Goal: Information Seeking & Learning: Learn about a topic

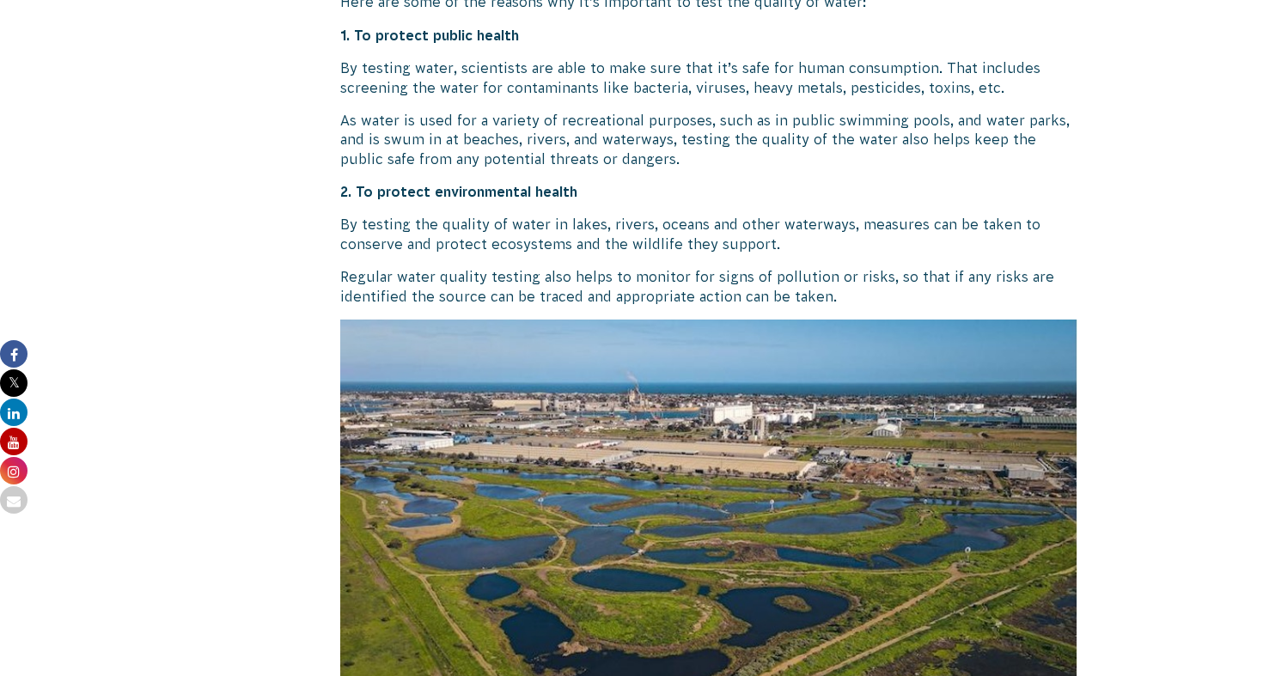
scroll to position [1927, 0]
drag, startPoint x: 465, startPoint y: 40, endPoint x: 516, endPoint y: 40, distance: 51.5
click at [516, 40] on strong "1. To protect public health" at bounding box center [429, 34] width 179 height 15
drag, startPoint x: 387, startPoint y: 66, endPoint x: 448, endPoint y: 66, distance: 61.8
click at [448, 66] on p "By testing water, scientists are able to make sure that it’s safe for human con…" at bounding box center [708, 77] width 737 height 39
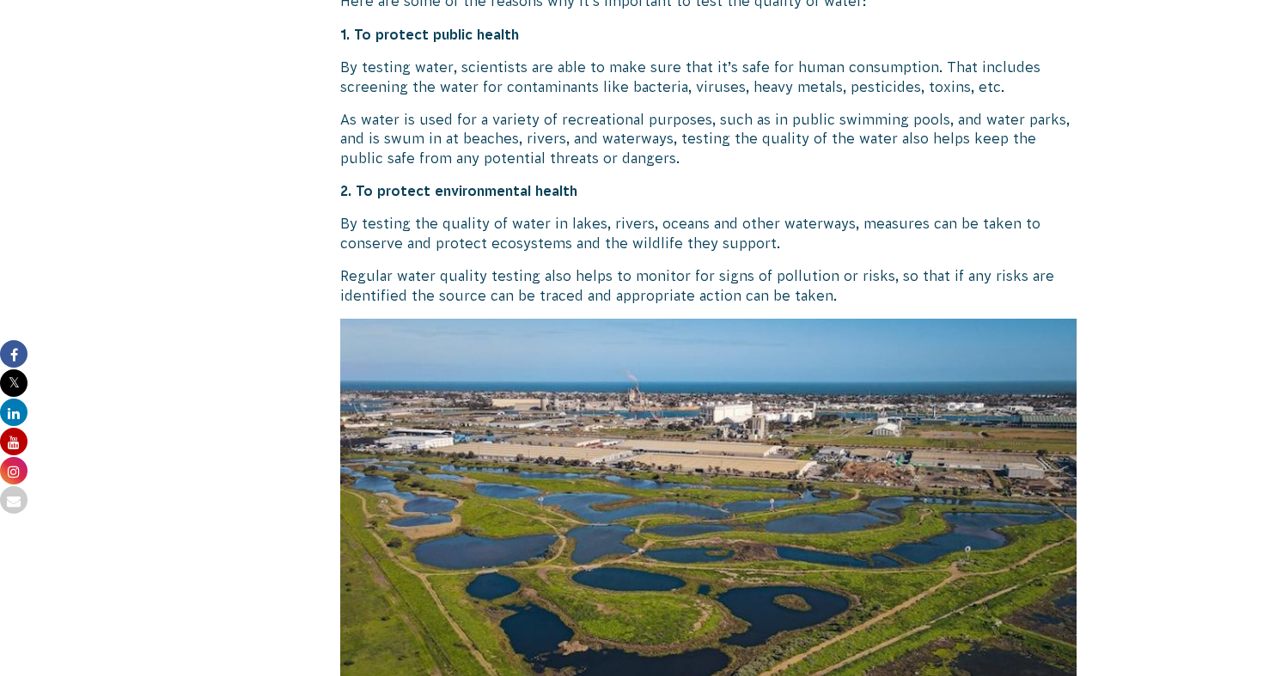
click at [514, 76] on p "By testing water, scientists are able to make sure that it’s safe for human con…" at bounding box center [708, 77] width 737 height 39
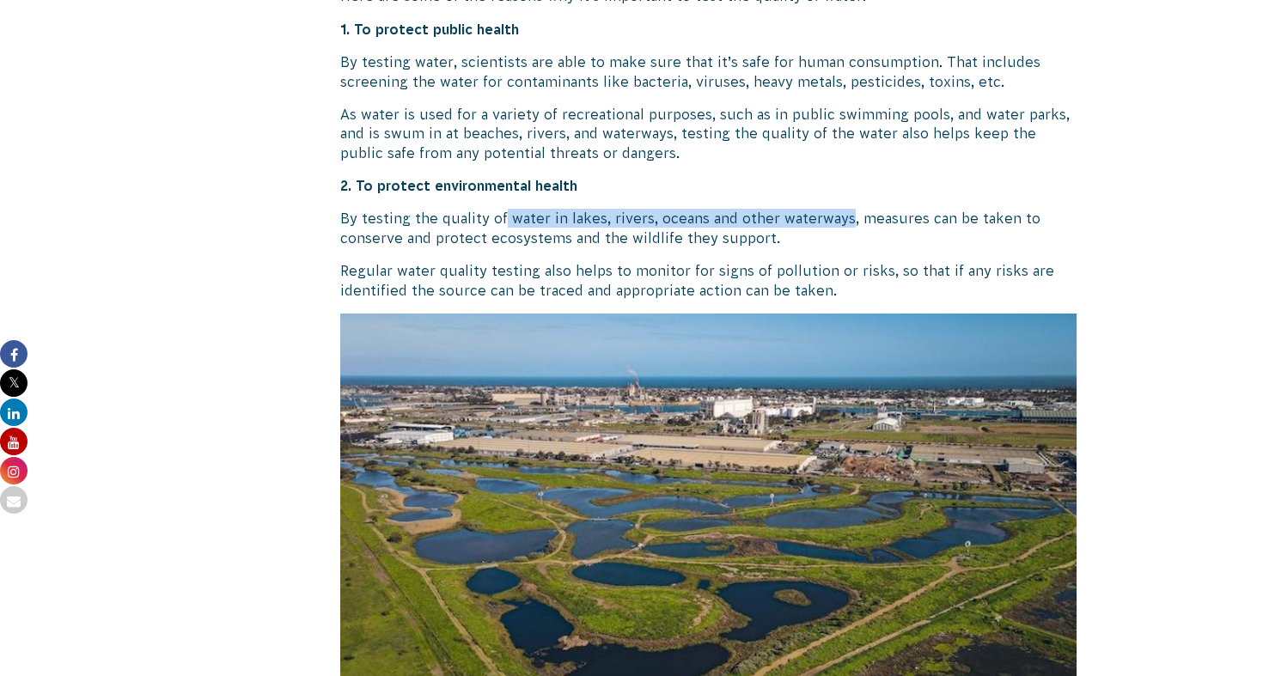
drag, startPoint x: 505, startPoint y: 223, endPoint x: 849, endPoint y: 223, distance: 344.4
click at [849, 223] on p "By testing the quality of water in lakes, rivers, oceans and other waterways, m…" at bounding box center [708, 228] width 737 height 39
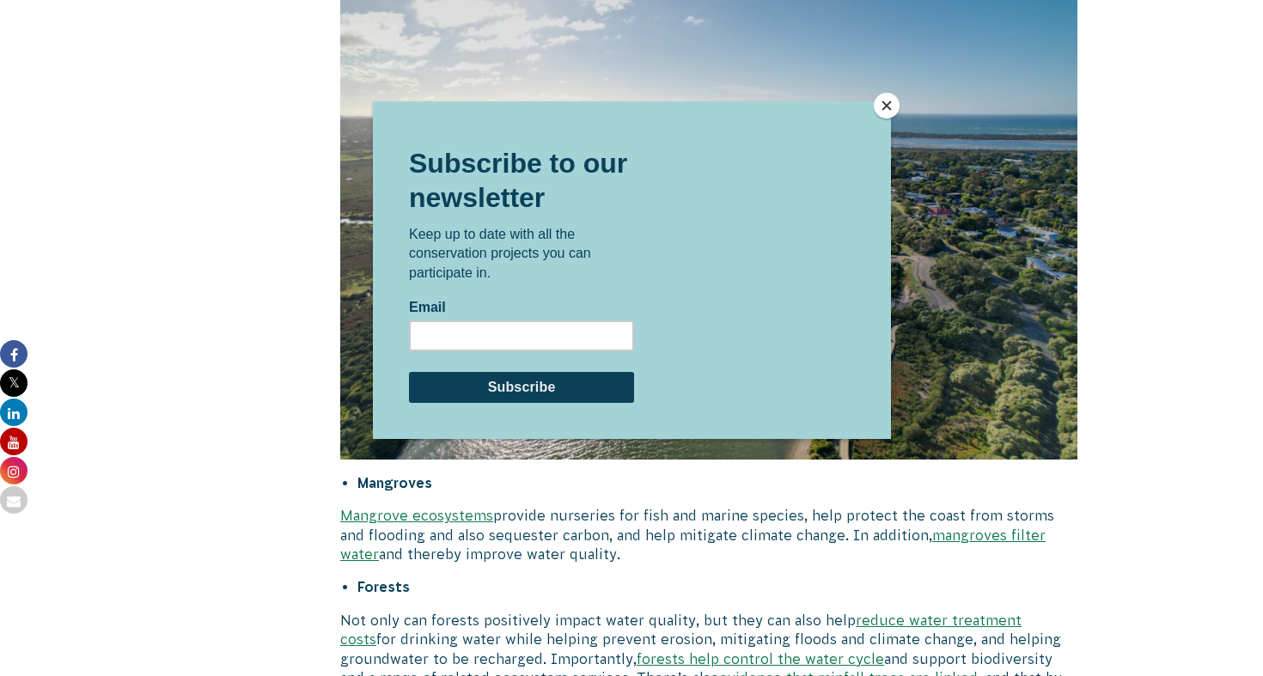
scroll to position [4837, 0]
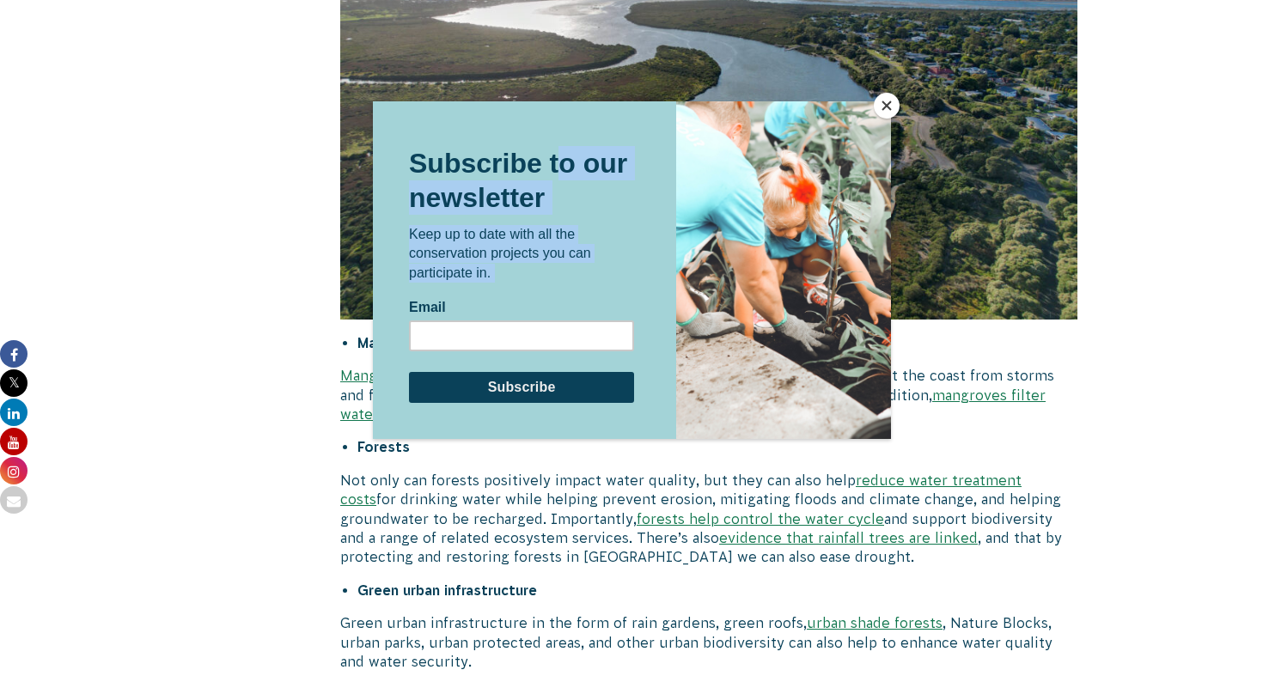
drag, startPoint x: 564, startPoint y: 166, endPoint x: 986, endPoint y: 240, distance: 428.1
click at [890, 240] on html "Subscribe to our newsletter Keep up to date with all the conservation projects …" at bounding box center [631, 270] width 518 height 338
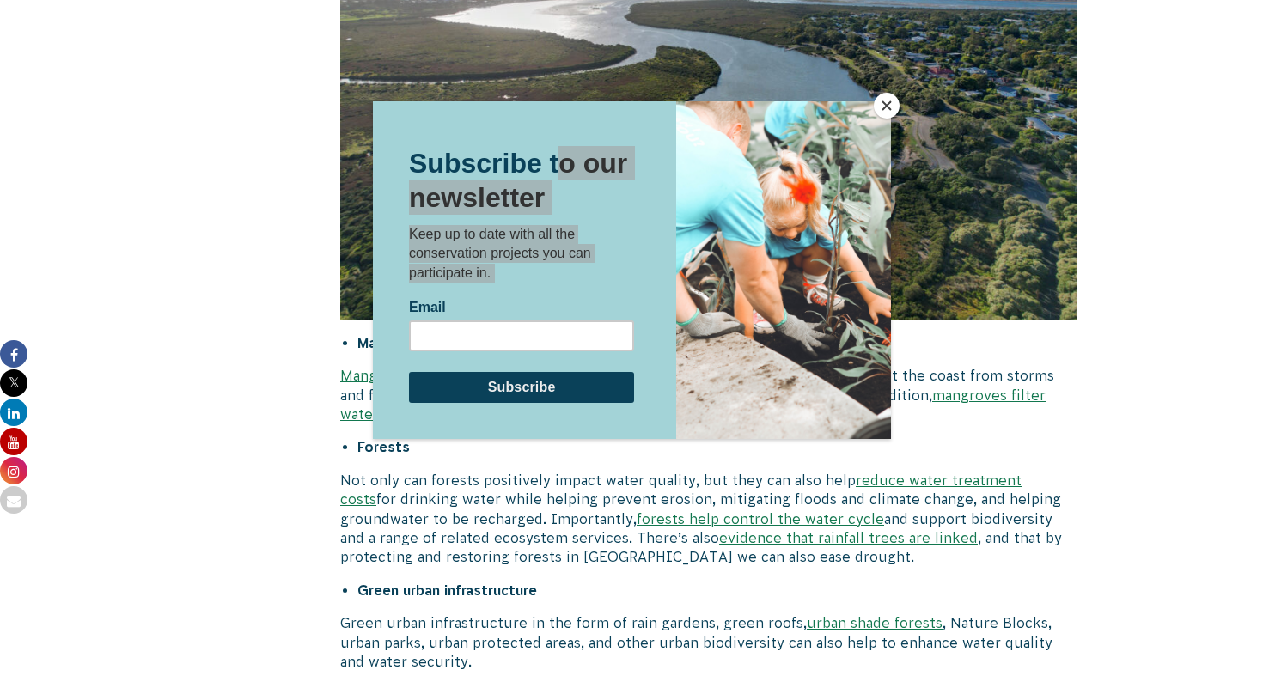
drag, startPoint x: 394, startPoint y: 88, endPoint x: 1116, endPoint y: 574, distance: 869.5
click at [1116, 574] on div at bounding box center [631, 338] width 1263 height 676
drag, startPoint x: 630, startPoint y: 99, endPoint x: 0, endPoint y: 401, distance: 698.4
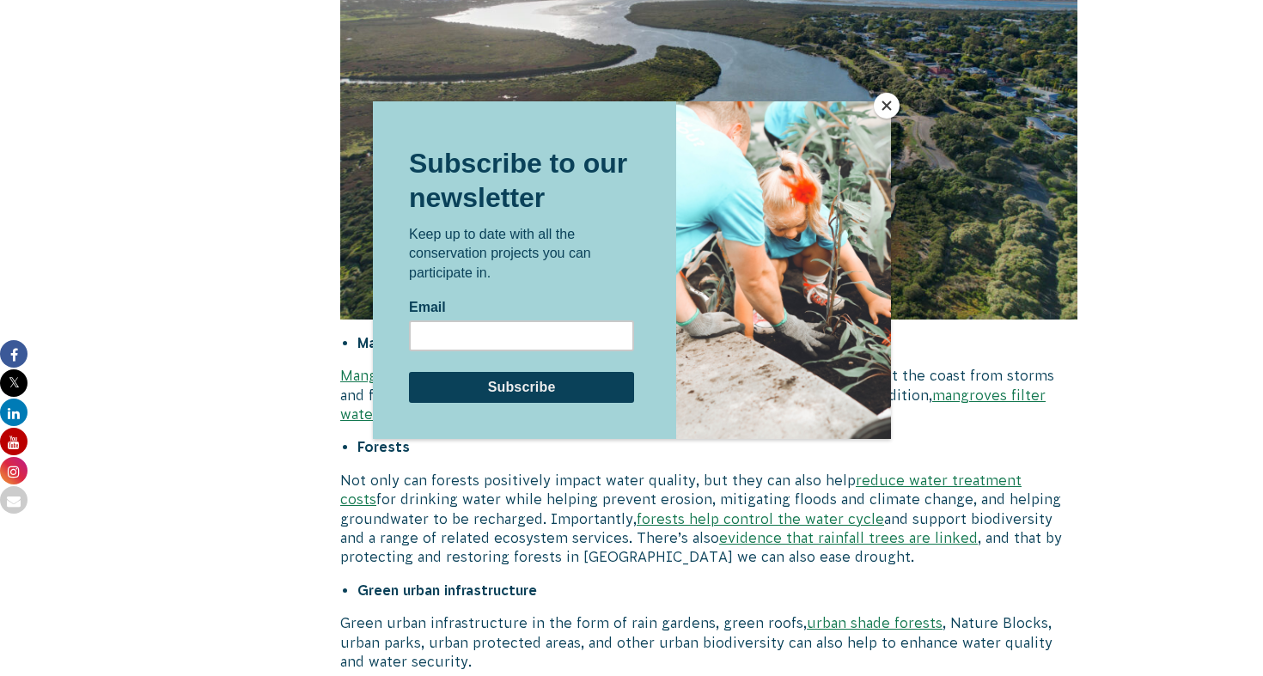
drag, startPoint x: 609, startPoint y: 105, endPoint x: -1, endPoint y: 429, distance: 690.5
click at [372, 429] on html "Subscribe to our newsletter Keep up to date with all the conservation projects …" at bounding box center [631, 270] width 518 height 338
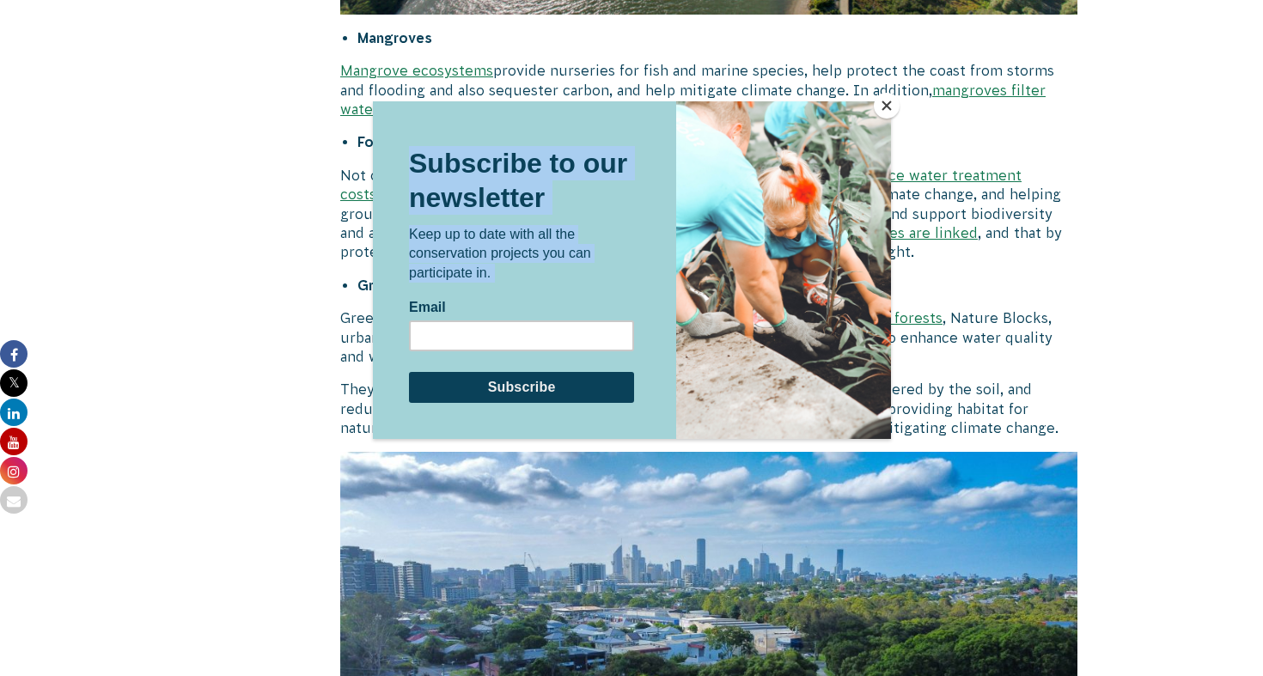
scroll to position [5173, 0]
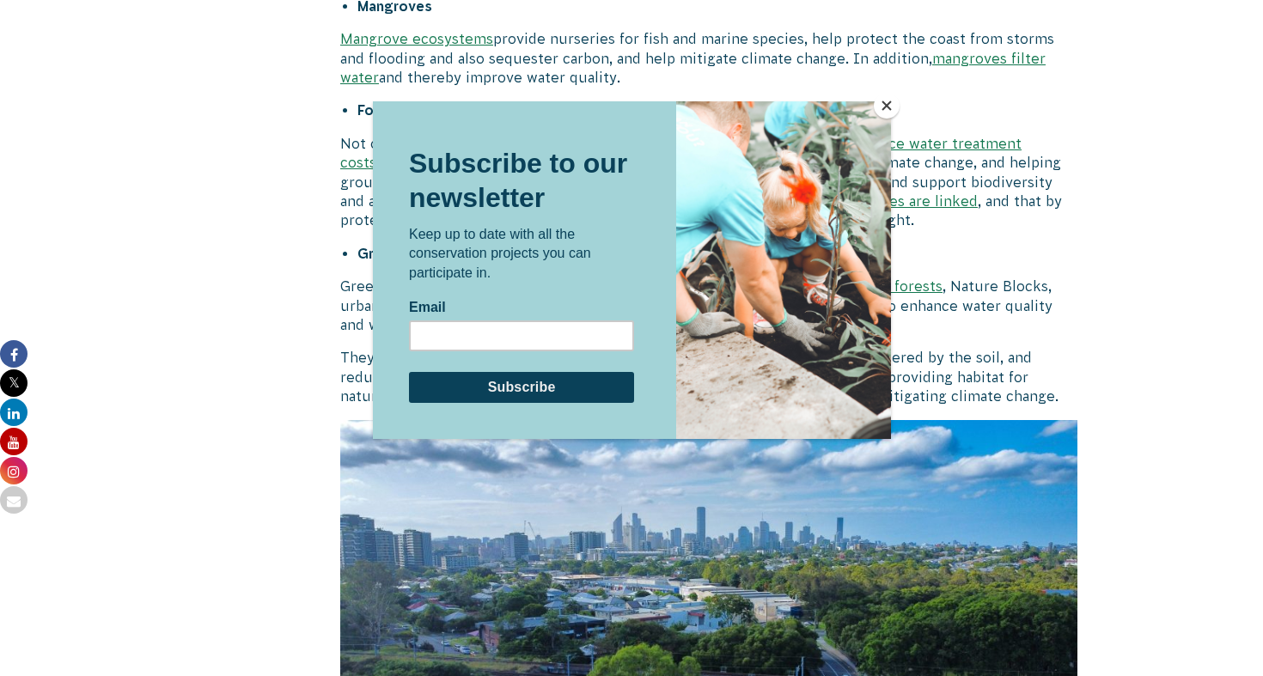
click at [592, 146] on h2 "Subscribe to our newsletter" at bounding box center [520, 180] width 225 height 69
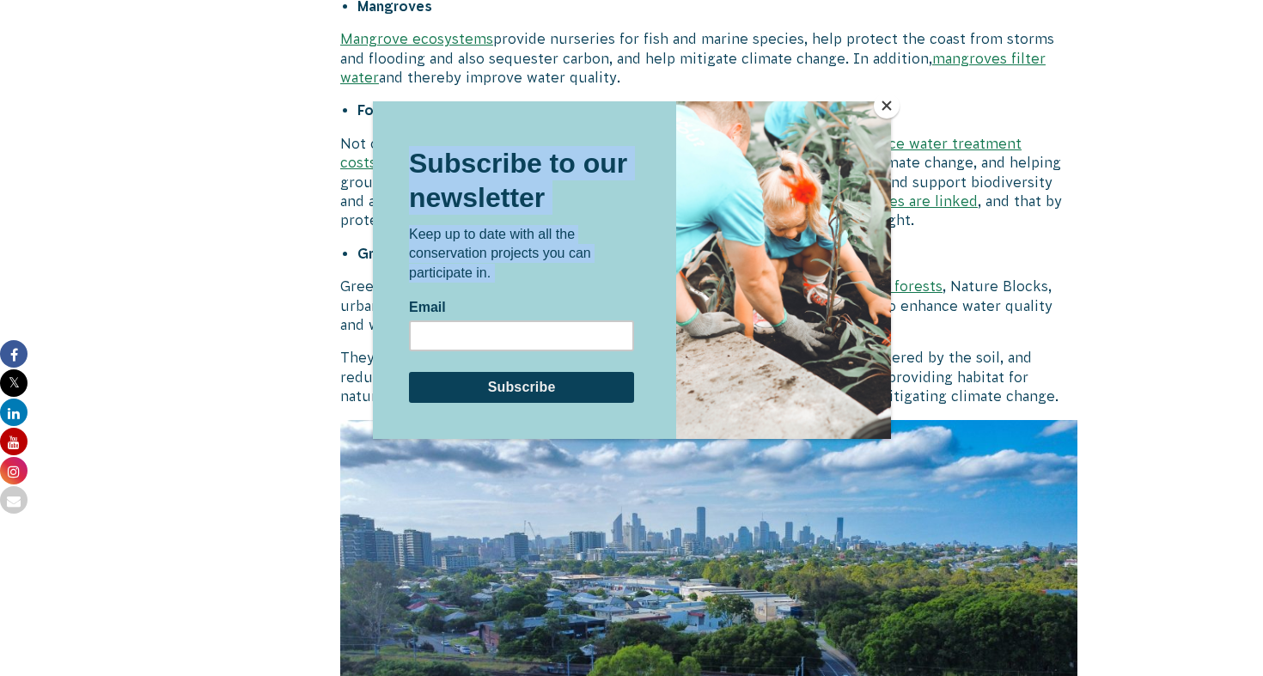
drag, startPoint x: 643, startPoint y: 134, endPoint x: -1, endPoint y: 714, distance: 866.7
click at [372, 439] on html "Subscribe to our newsletter Keep up to date with all the conservation projects …" at bounding box center [631, 270] width 518 height 338
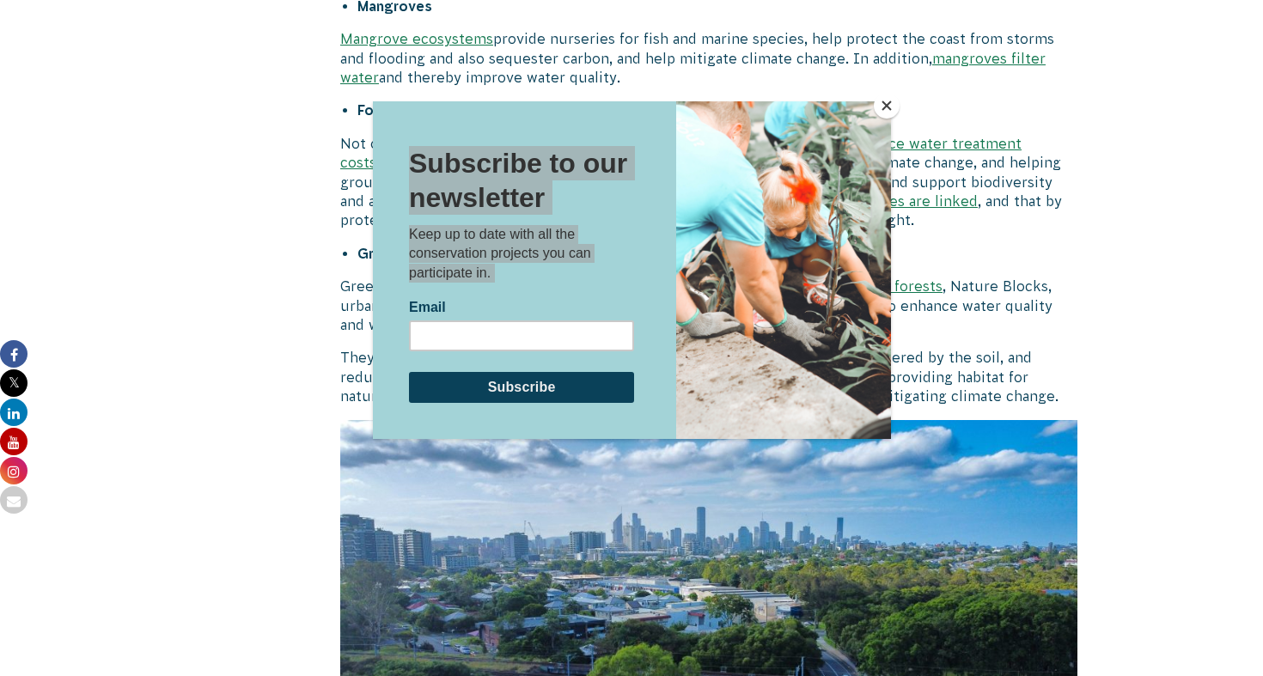
click at [896, 99] on button "Close" at bounding box center [887, 106] width 26 height 26
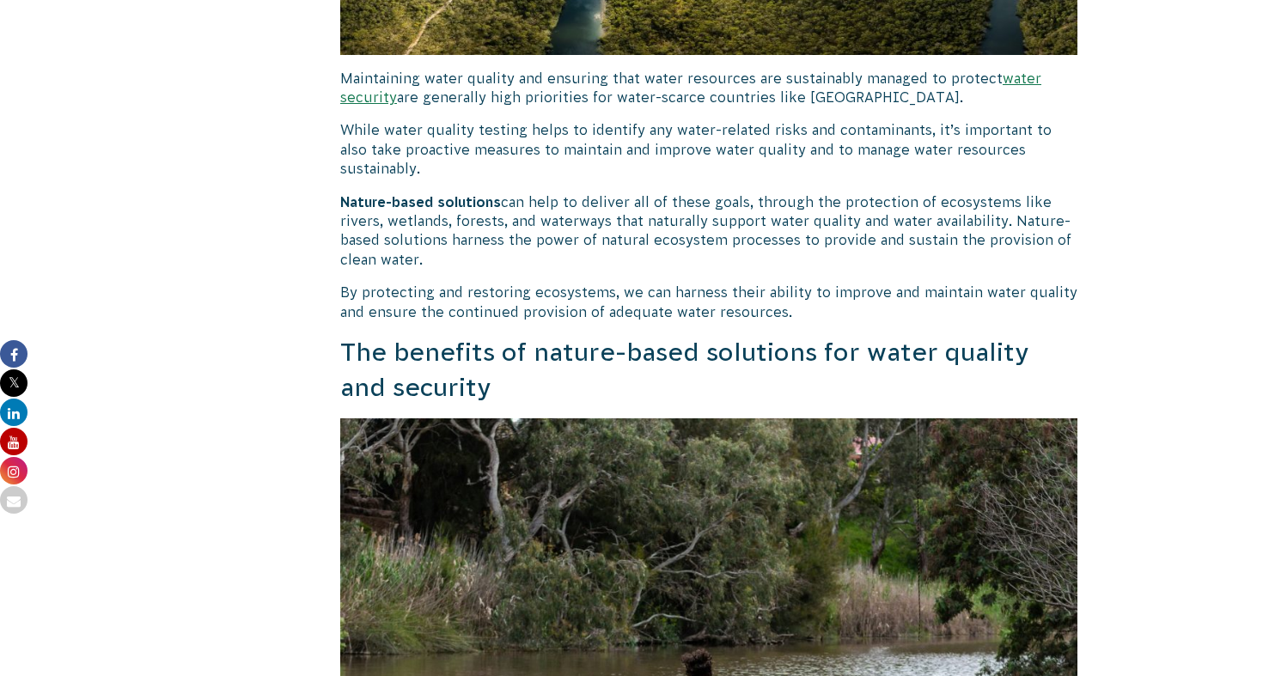
scroll to position [2919, 0]
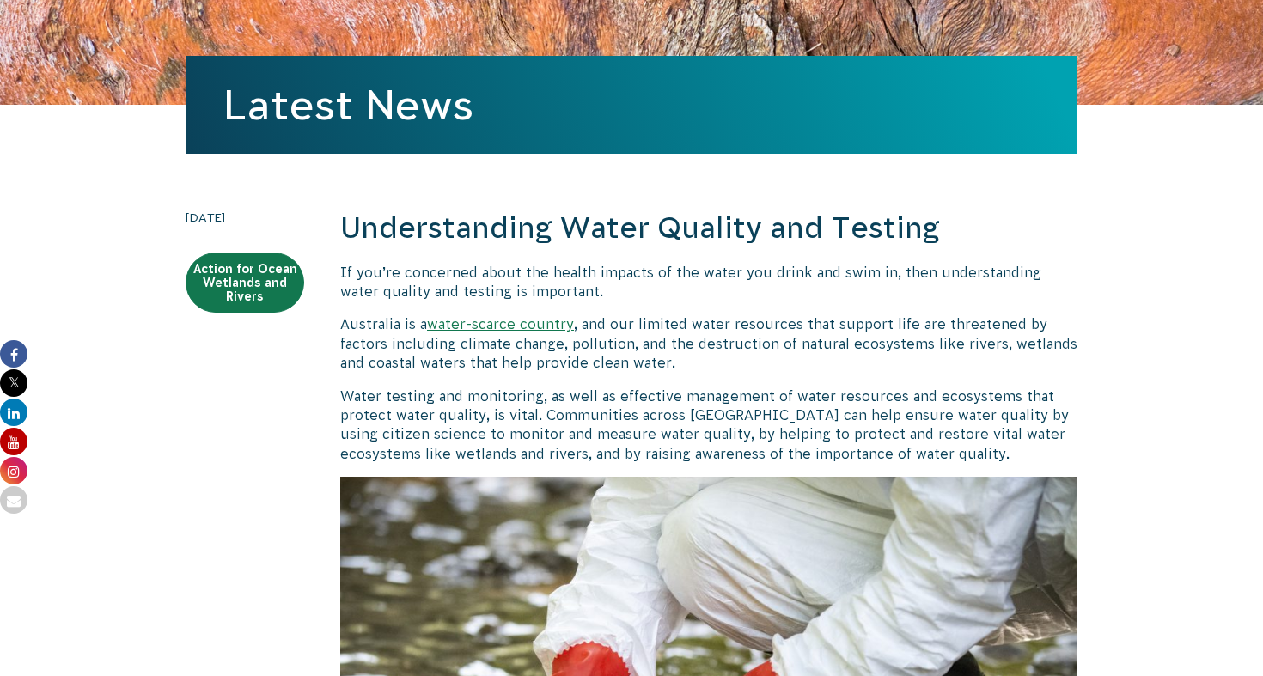
scroll to position [660, 0]
